Goal: Task Accomplishment & Management: Complete application form

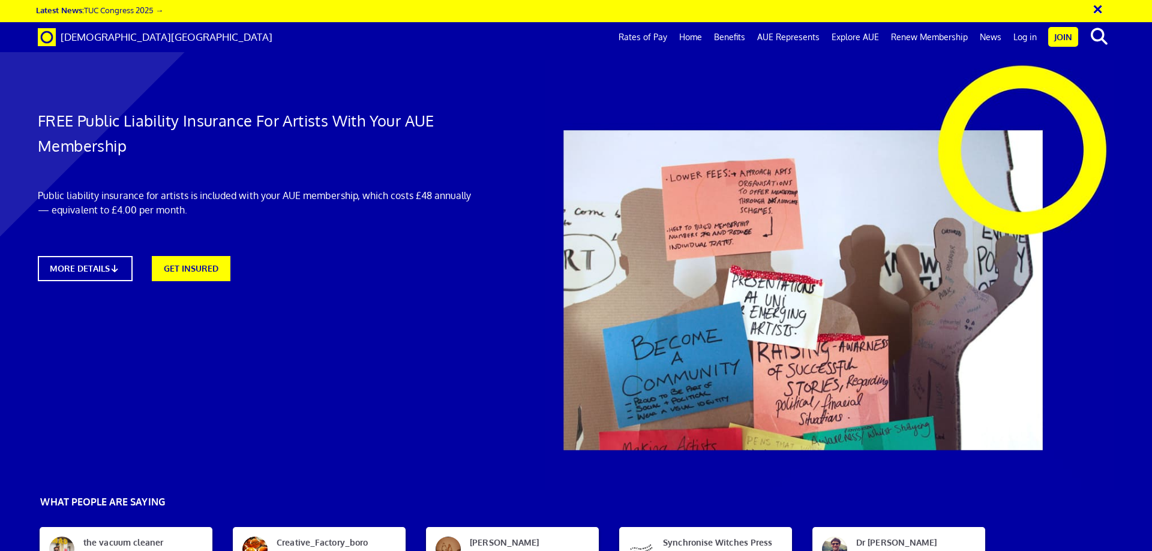
scroll to position [0, 19]
click at [179, 269] on link "GET INSURED" at bounding box center [191, 268] width 86 height 28
click at [218, 269] on link "GET INSURED" at bounding box center [191, 268] width 86 height 28
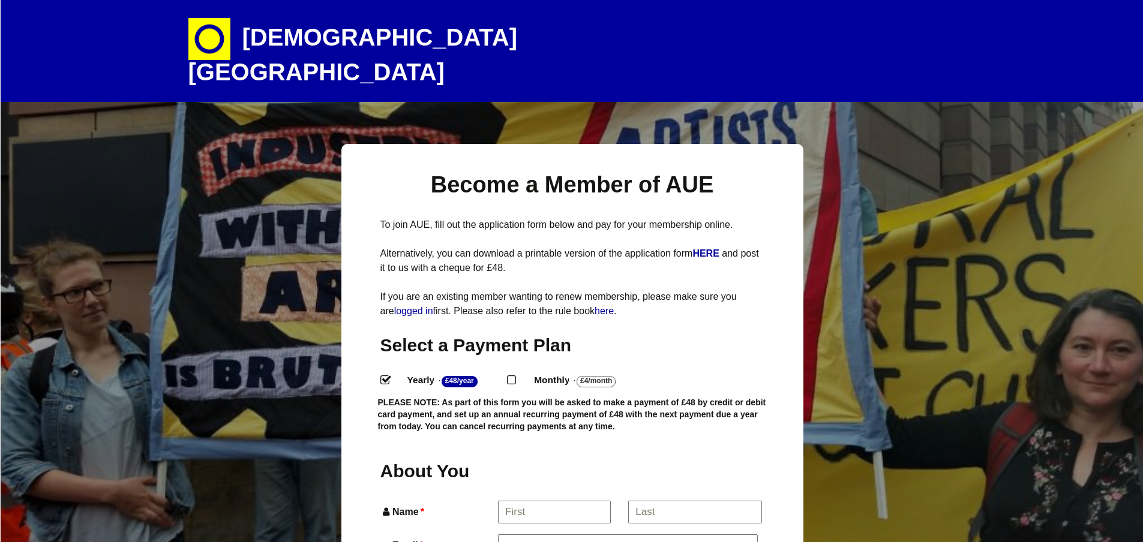
select select
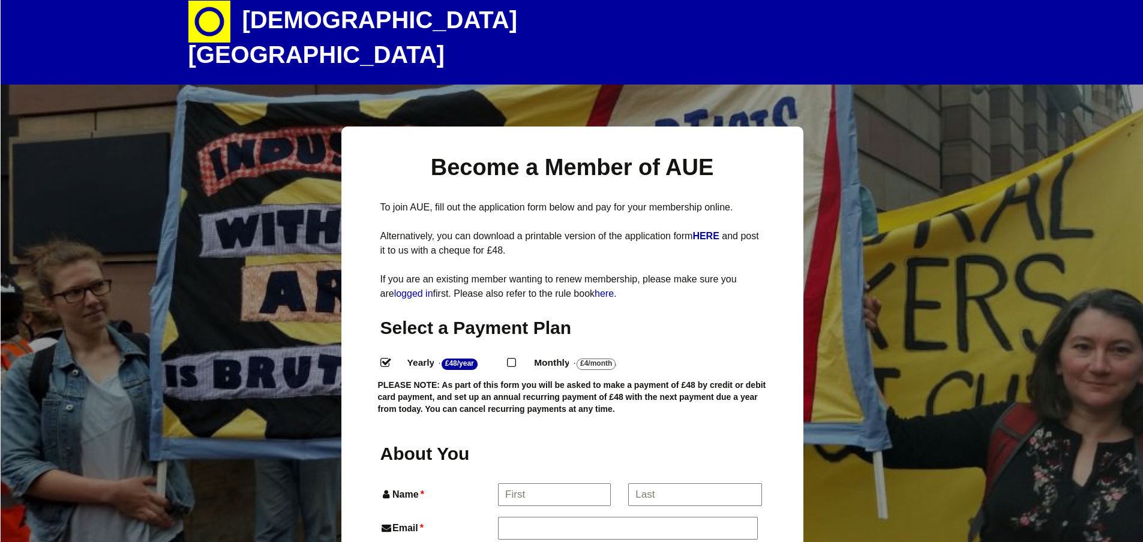
scroll to position [240, 0]
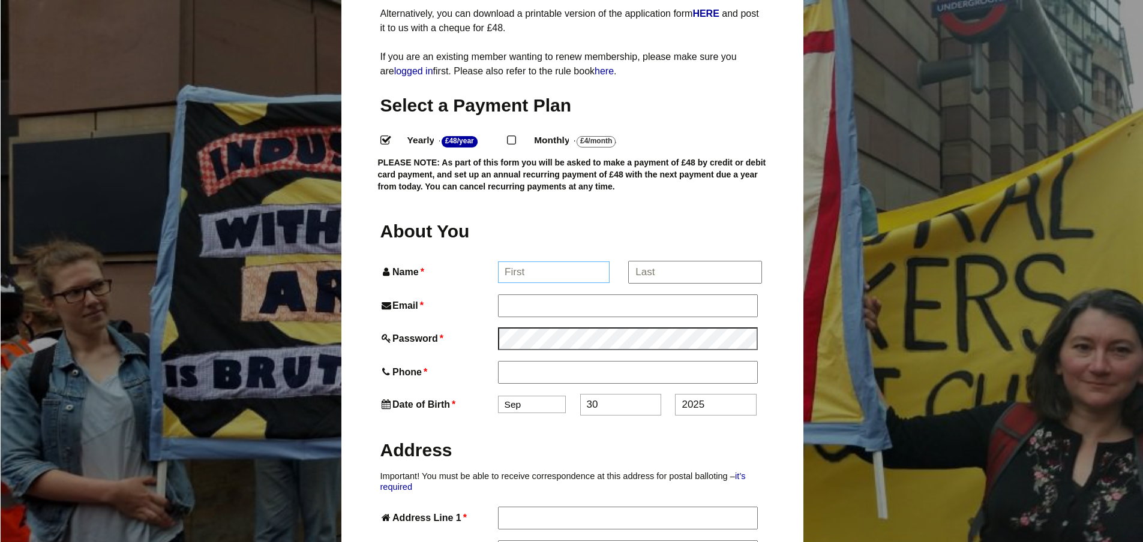
click at [539, 262] on input "Name *" at bounding box center [554, 273] width 112 height 22
type input "ANDREW"
type input "Andrew Edwards"
type input "edwards-andrew@sky.com"
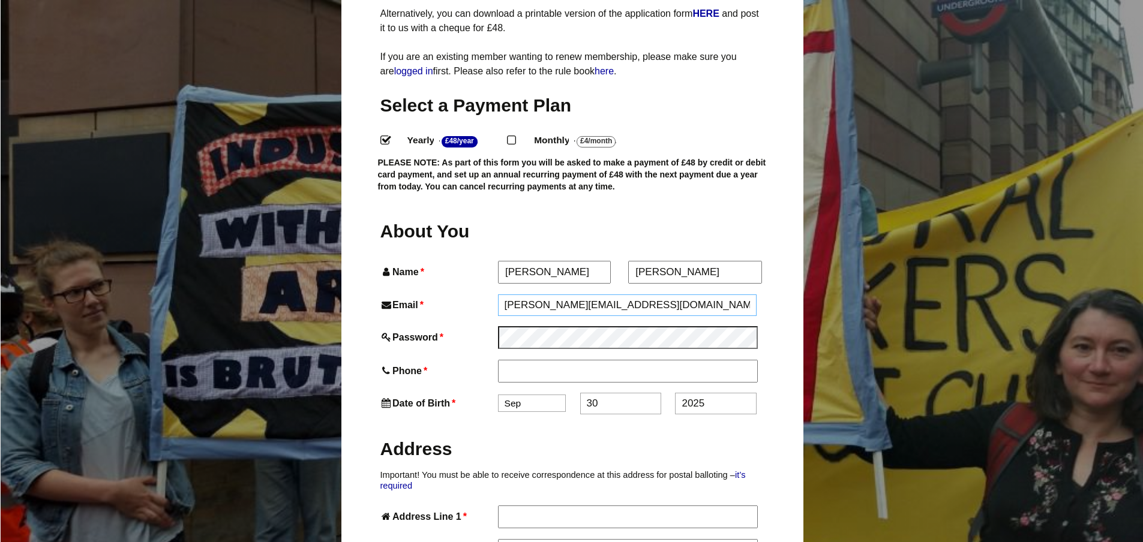
type input "07807802826"
type input "21 Theresa Close, Hanford"
type input "Hanford"
type input "Stoke-on-Trent"
type input "ST48QW"
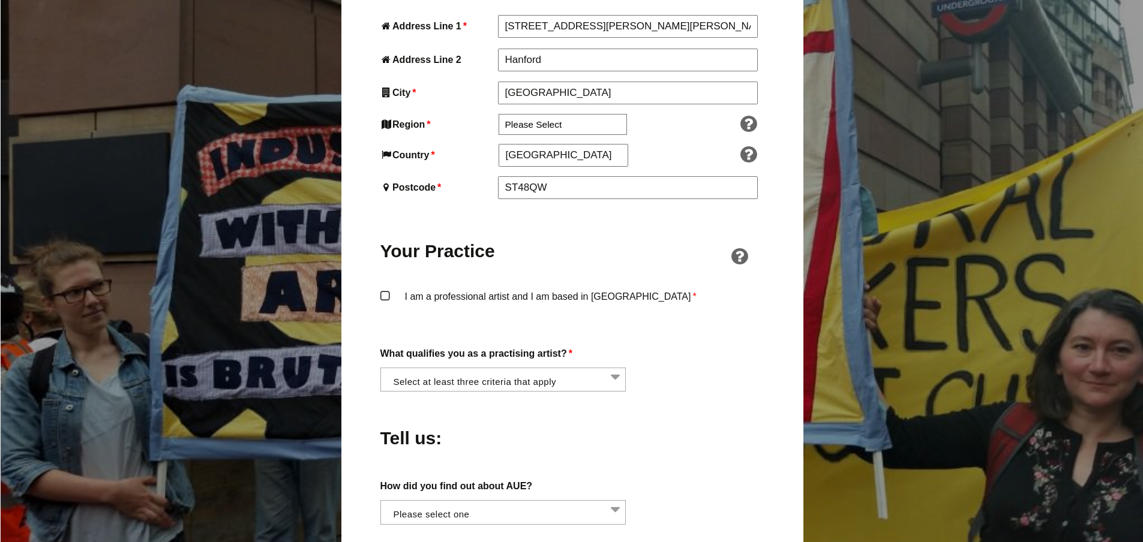
scroll to position [840, 0]
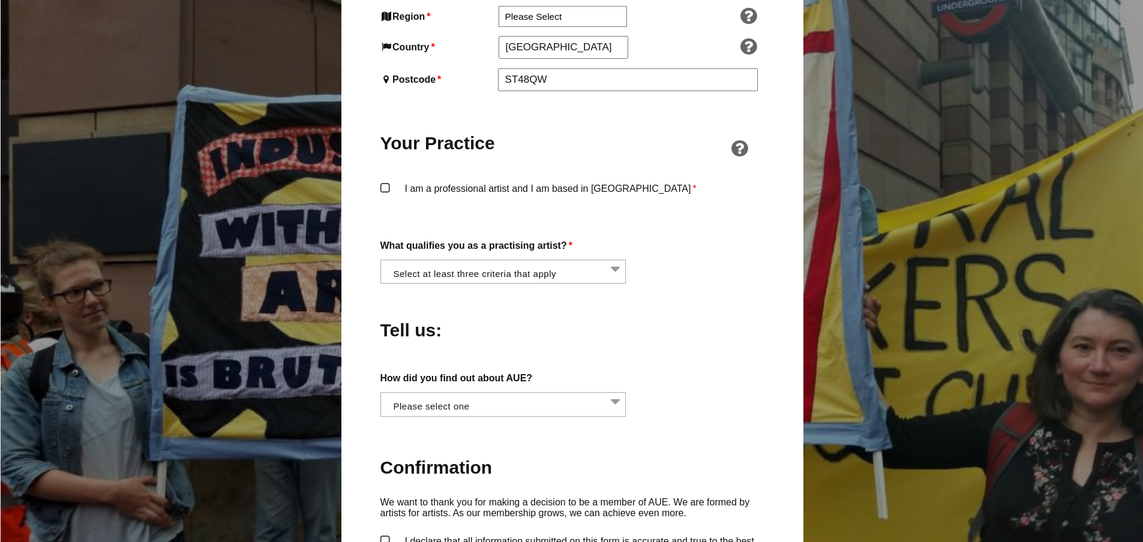
click at [388, 181] on label "I am a professional artist and I am based in England *" at bounding box center [572, 199] width 384 height 36
click at [0, 0] on input "I am a professional artist and I am based in England *" at bounding box center [0, 0] width 0 height 0
click at [529, 260] on li at bounding box center [507, 270] width 246 height 20
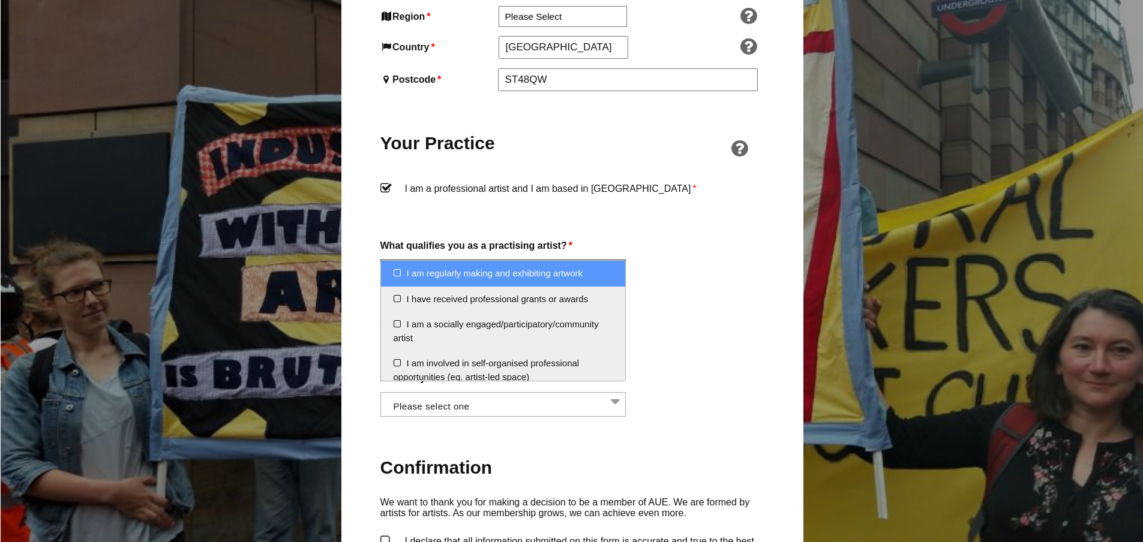
click at [397, 269] on li "I am regularly making and exhibiting artwork" at bounding box center [503, 274] width 245 height 26
select select "regularly_making_and_exhibiting_artwork"
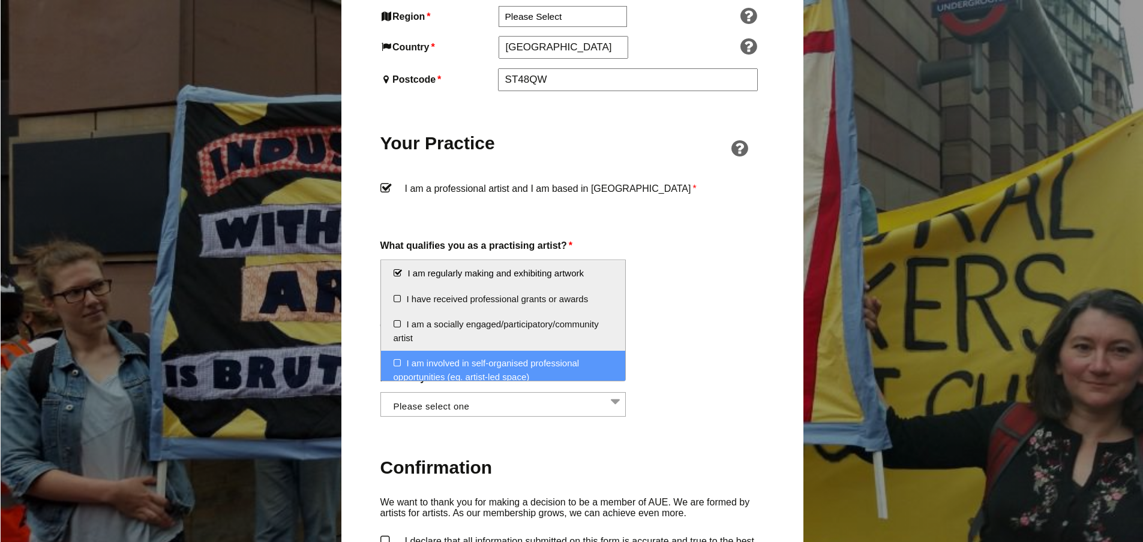
click at [397, 366] on li "I am involved in self-organised professional opportunities (eg. artist-led spac…" at bounding box center [503, 370] width 245 height 39
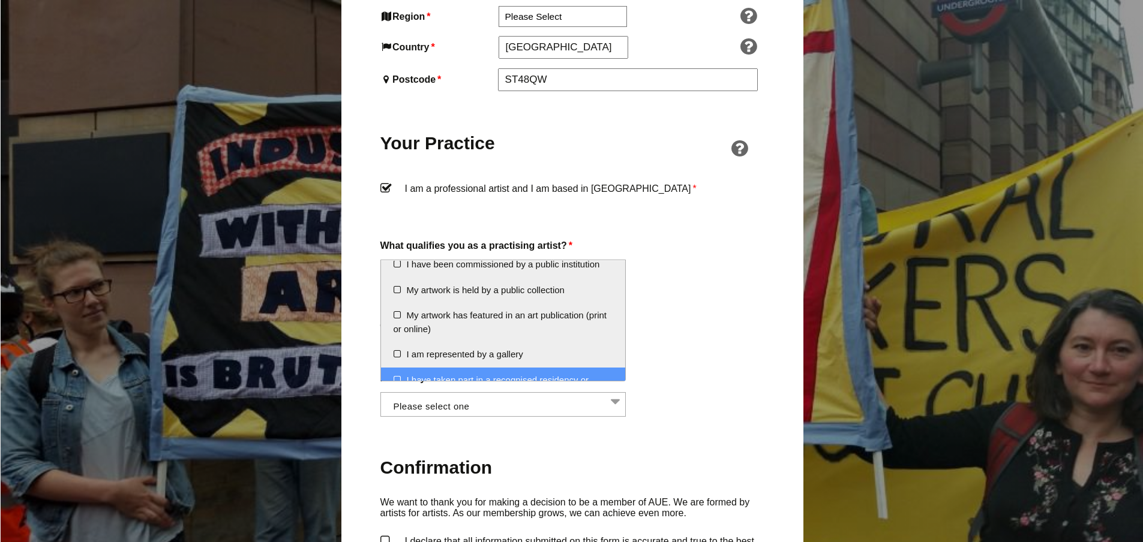
scroll to position [156, 0]
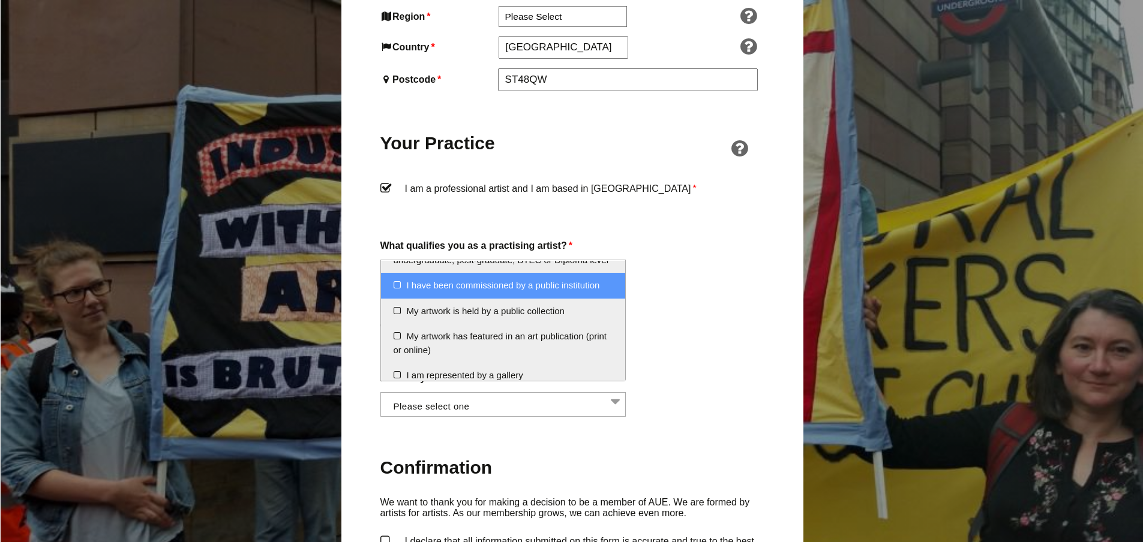
click at [400, 299] on li "I have been commissioned by a public institution" at bounding box center [503, 286] width 245 height 26
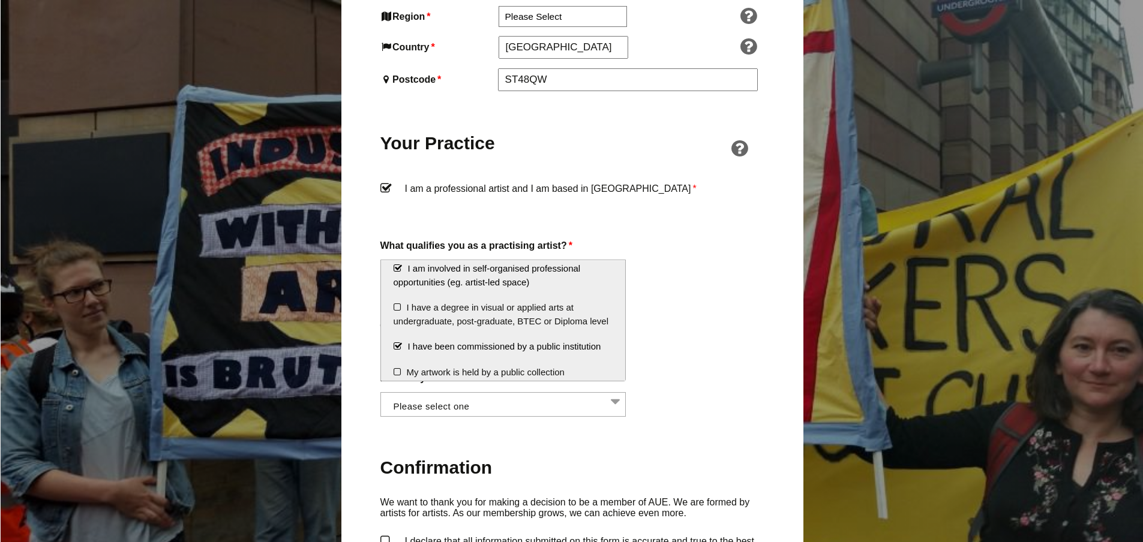
scroll to position [0, 0]
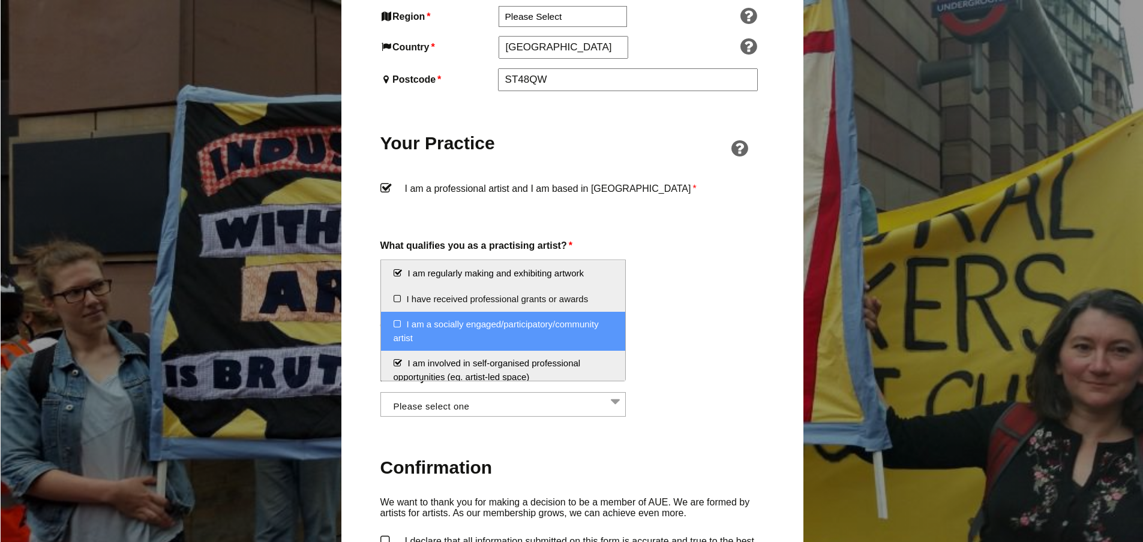
click at [733, 295] on div "Tell us:" at bounding box center [572, 327] width 384 height 65
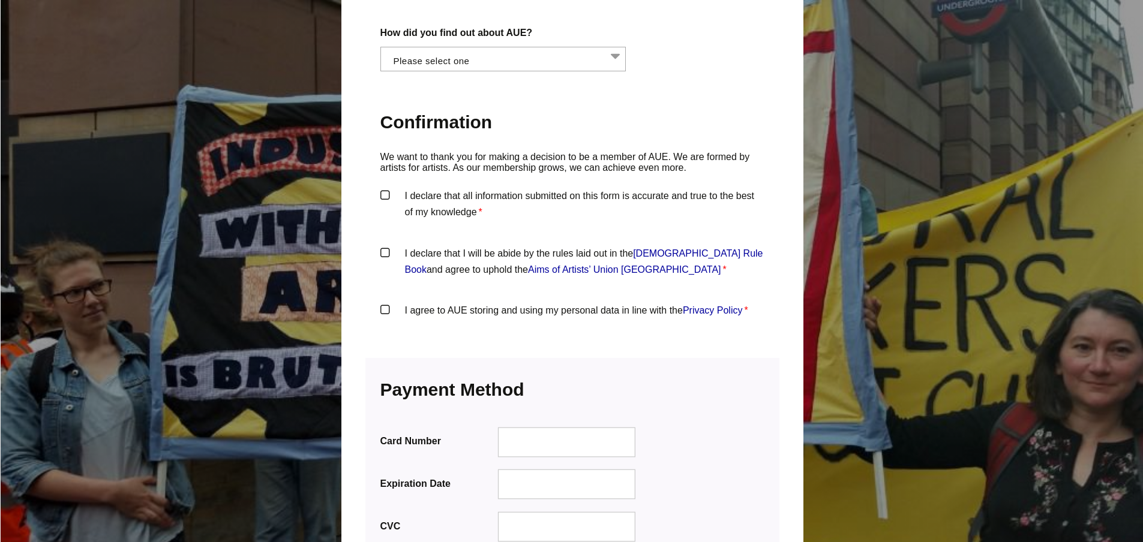
scroll to position [1200, 0]
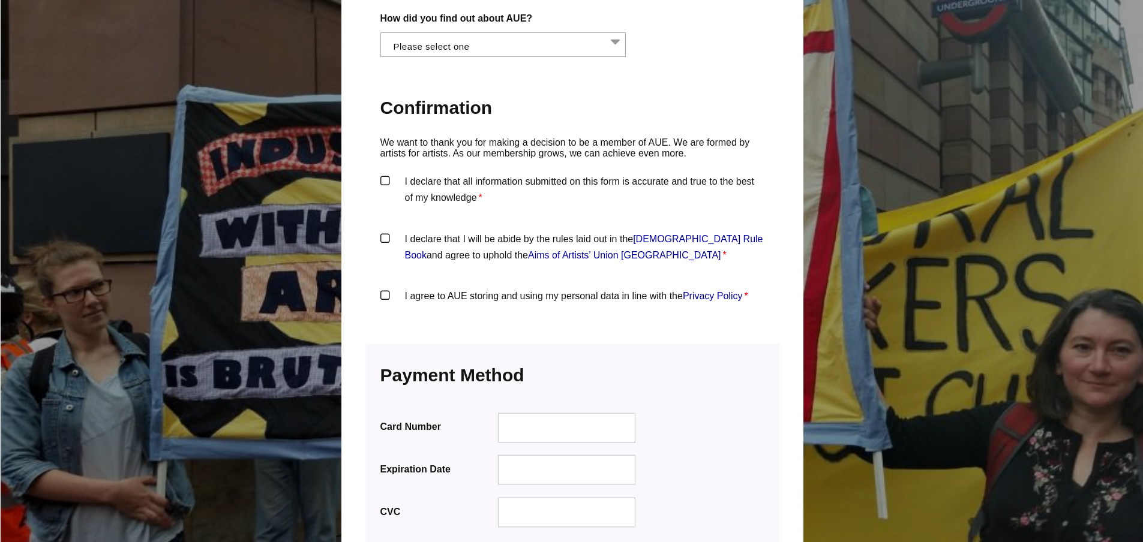
click at [396, 173] on label "I declare that all information submitted on this form is accurate and true to t…" at bounding box center [572, 191] width 384 height 36
click at [0, 0] on input "I declare that all information submitted on this form is accurate and true to t…" at bounding box center [0, 0] width 0 height 0
click at [385, 231] on label "I declare that I will be abide by the rules laid out in the Artists' Union Engl…" at bounding box center [572, 249] width 384 height 36
click at [0, 0] on input "I declare that I will be abide by the rules laid out in the Artists' Union Engl…" at bounding box center [0, 0] width 0 height 0
click at [384, 288] on label "I agree to AUE storing and using my personal data in line with the Privacy Poli…" at bounding box center [572, 306] width 384 height 36
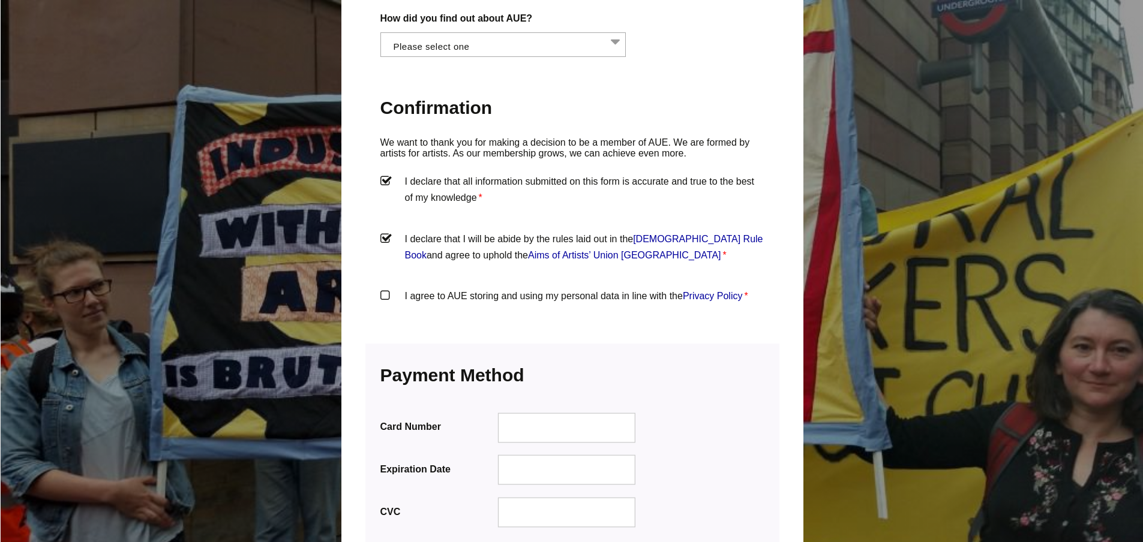
click at [0, 0] on input "I agree to AUE storing and using my personal data in line with the Privacy Poli…" at bounding box center [0, 0] width 0 height 0
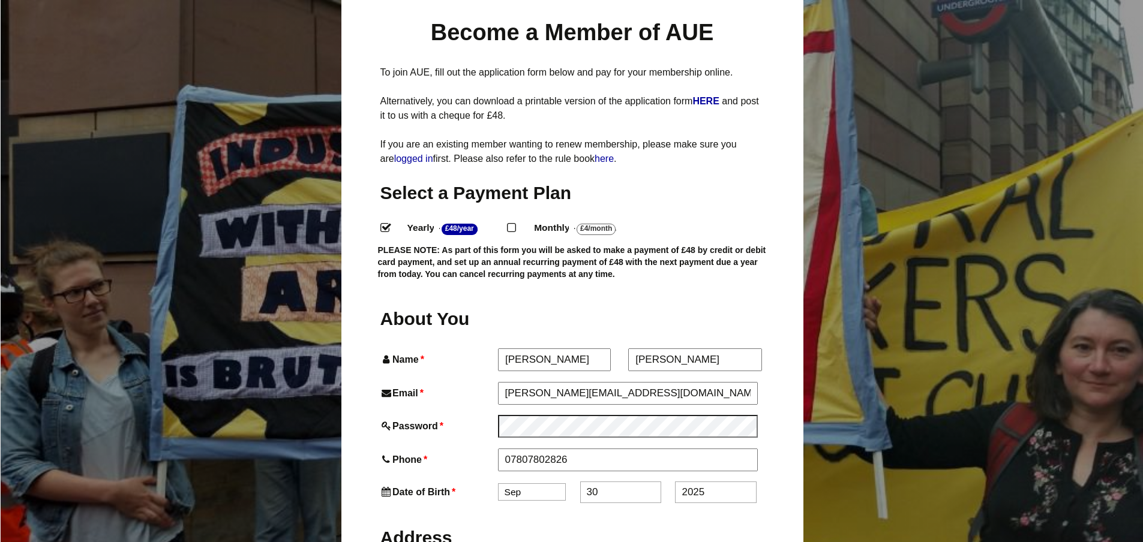
scroll to position [92, 0]
